Goal: Task Accomplishment & Management: Manage account settings

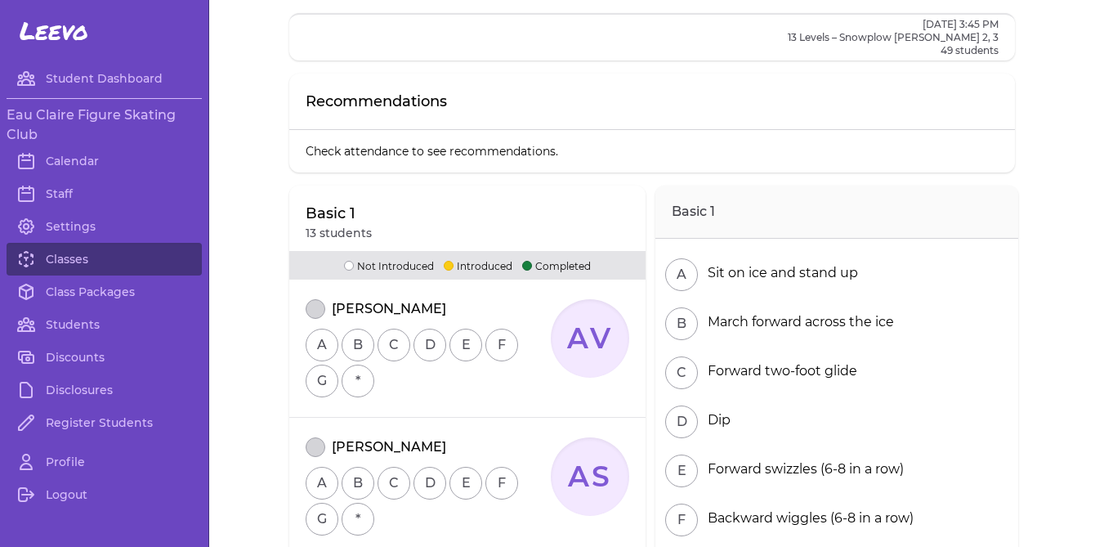
scroll to position [5586, 0]
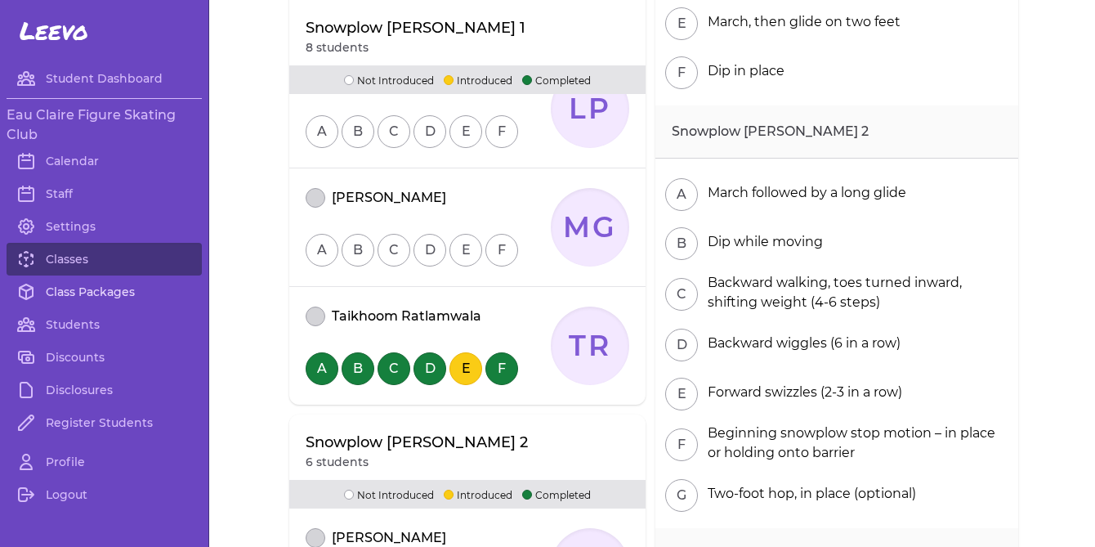
click at [92, 298] on link "Class Packages" at bounding box center [104, 291] width 195 height 33
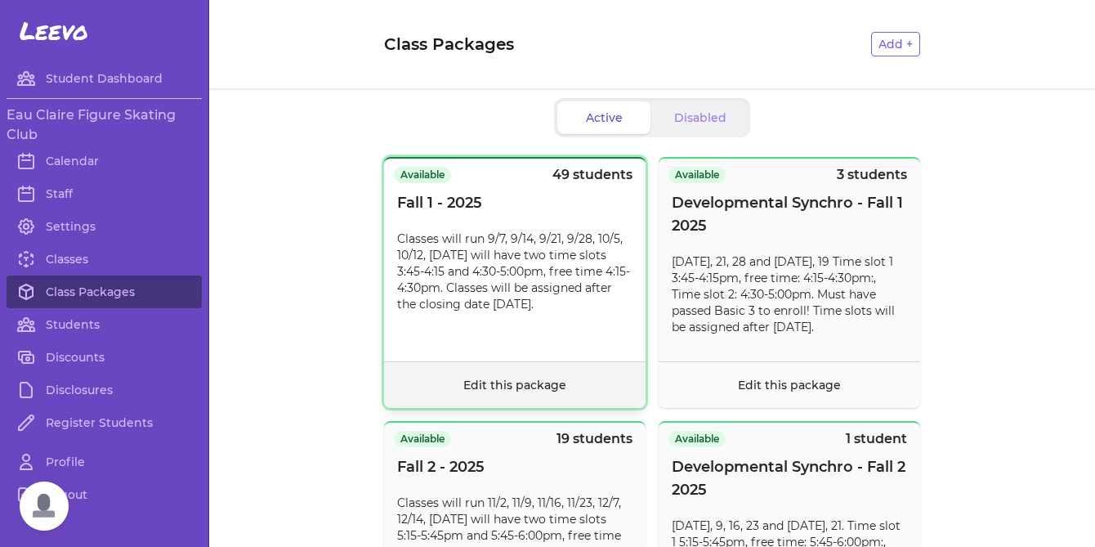
click at [458, 390] on footer "Edit this package" at bounding box center [515, 384] width 262 height 47
click at [459, 388] on footer "Edit this package" at bounding box center [515, 384] width 262 height 47
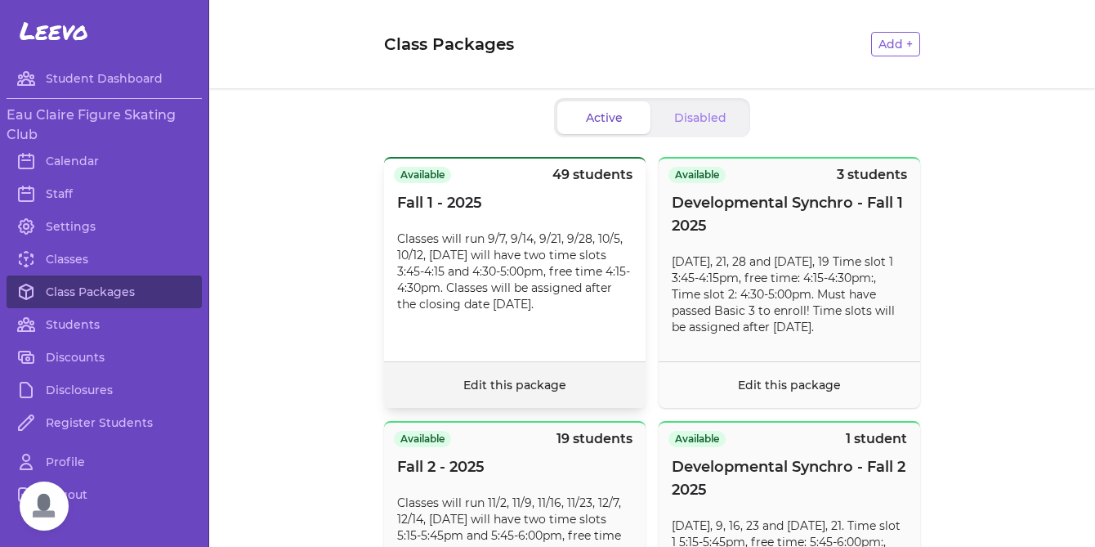
click at [476, 378] on link "Edit this package" at bounding box center [514, 385] width 103 height 15
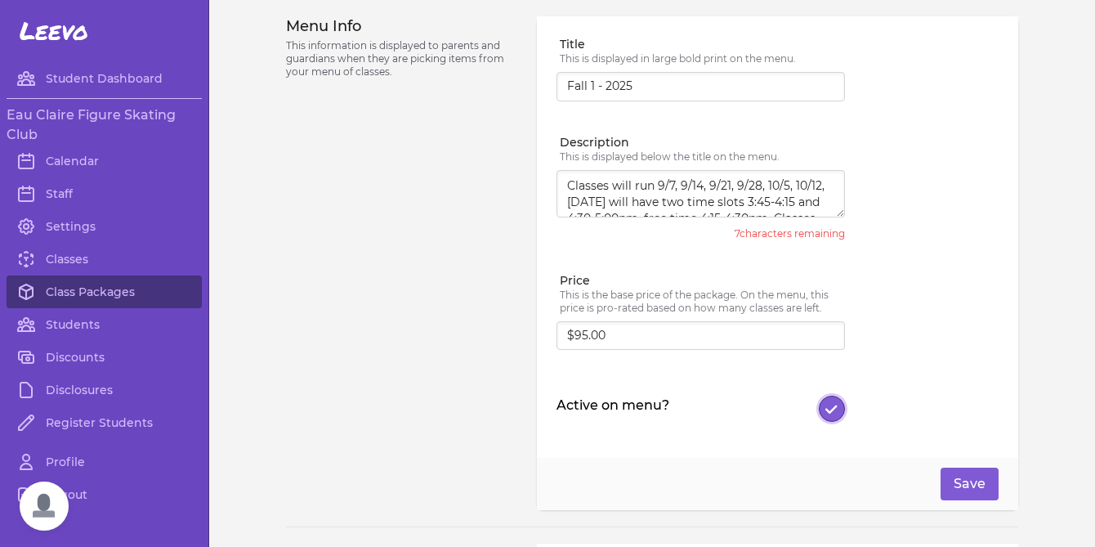
click at [829, 414] on button "Active on menu?" at bounding box center [832, 409] width 26 height 26
click at [977, 481] on button "Save" at bounding box center [970, 483] width 58 height 33
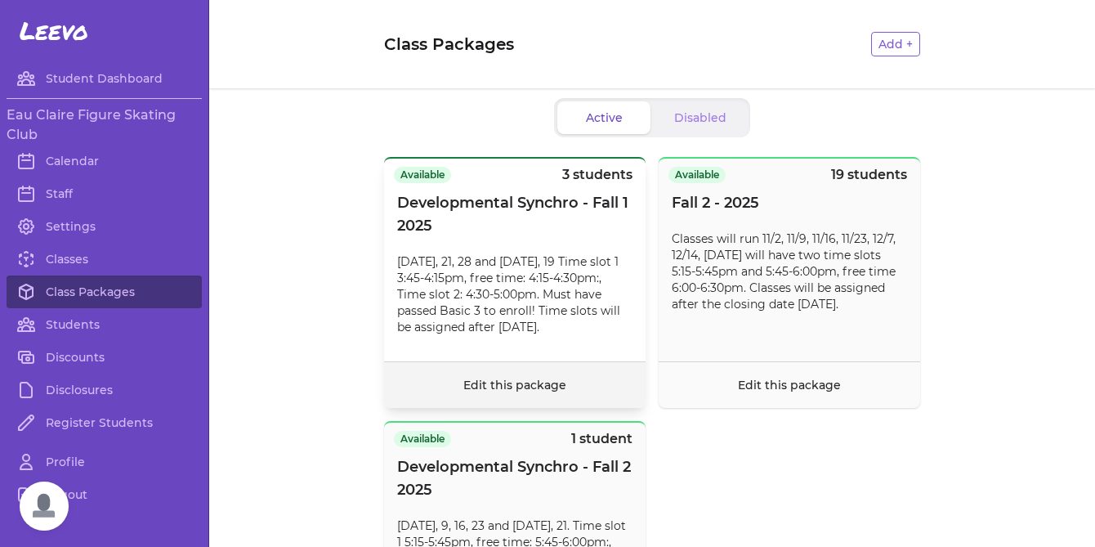
click at [540, 382] on link "Edit this package" at bounding box center [514, 385] width 103 height 15
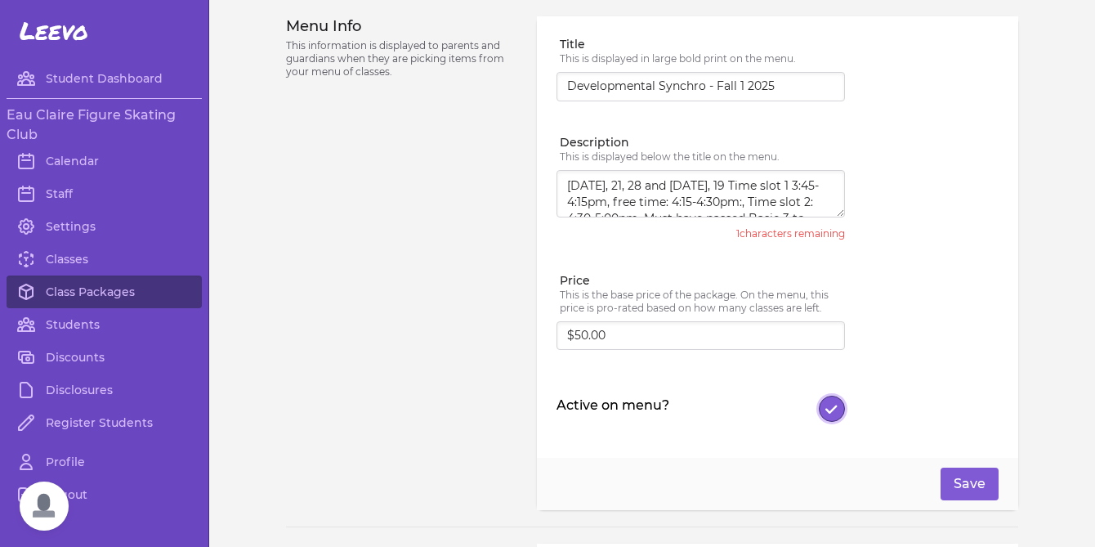
click at [837, 412] on icon "button" at bounding box center [831, 409] width 12 height 11
click at [946, 475] on button "Save" at bounding box center [970, 483] width 58 height 33
